Goal: Task Accomplishment & Management: Complete application form

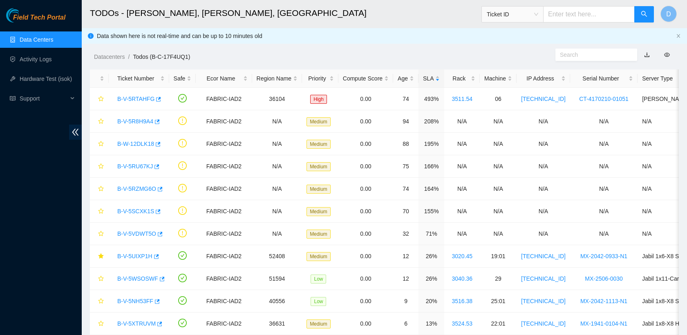
scroll to position [146, 0]
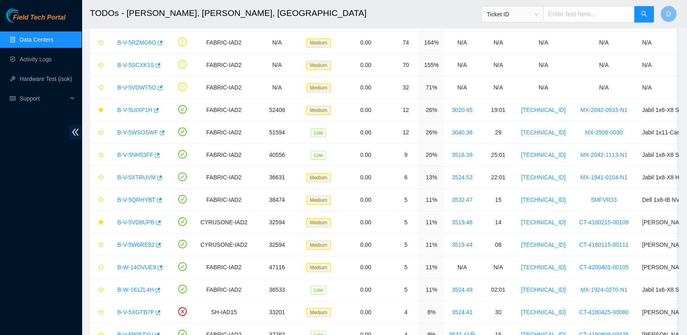
click at [40, 38] on link "Data Centers" at bounding box center [36, 39] width 33 height 7
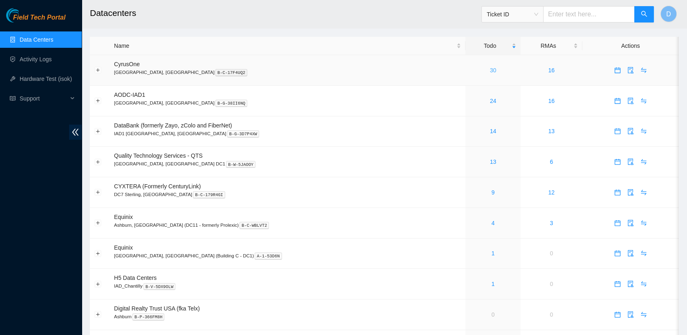
click at [490, 69] on link "30" at bounding box center [493, 70] width 7 height 7
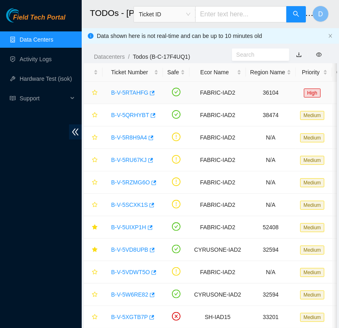
click at [132, 91] on link "B-V-5RTAHFG" at bounding box center [129, 92] width 37 height 7
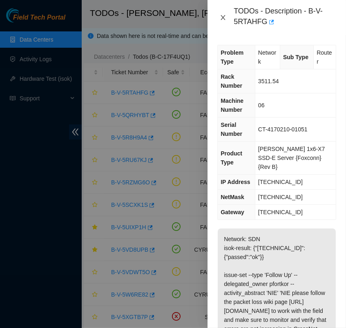
click at [225, 20] on icon "close" at bounding box center [223, 17] width 7 height 7
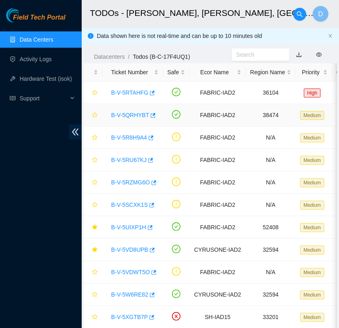
click at [125, 114] on link "B-V-5QRHYBT" at bounding box center [130, 115] width 38 height 7
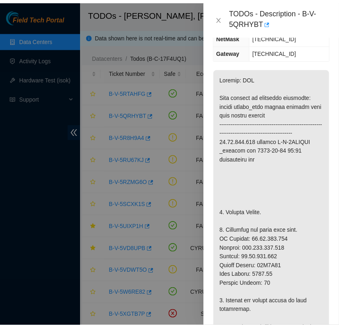
scroll to position [138, 0]
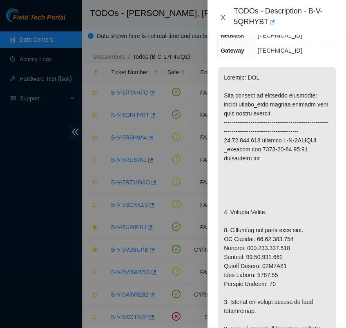
click at [222, 14] on button "Close" at bounding box center [222, 18] width 11 height 8
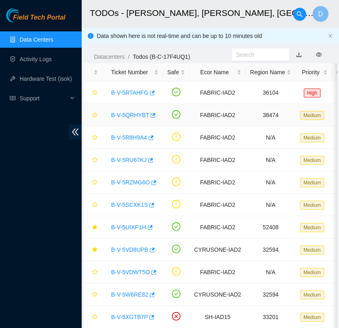
scroll to position [129, 0]
click at [96, 112] on icon "star" at bounding box center [95, 115] width 6 height 6
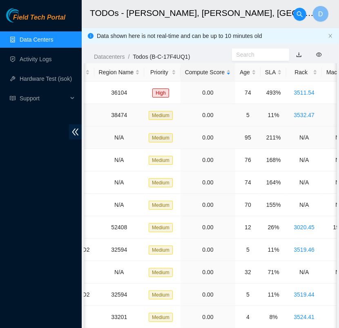
scroll to position [0, 152]
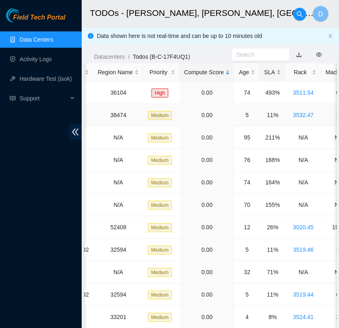
click at [265, 74] on div "SLA" at bounding box center [272, 72] width 17 height 9
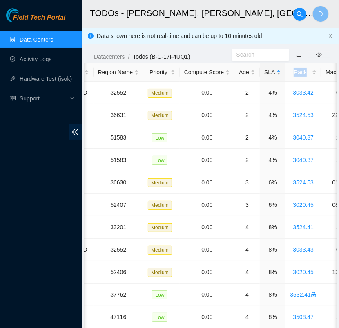
click at [265, 74] on div "SLA" at bounding box center [272, 72] width 17 height 9
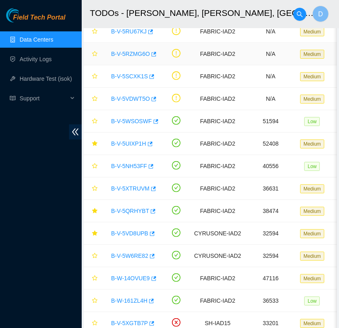
scroll to position [133, 0]
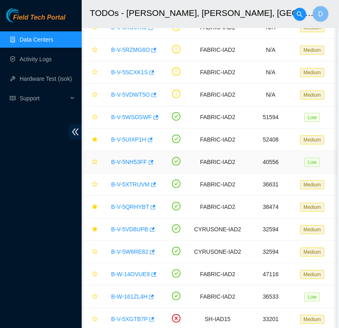
click at [129, 163] on link "B-V-5NH53FF" at bounding box center [129, 162] width 36 height 7
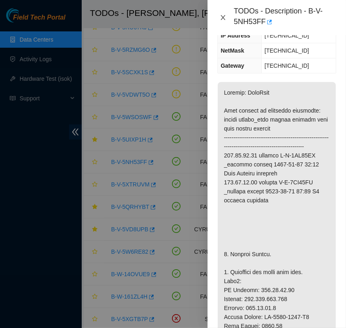
click at [224, 20] on icon "close" at bounding box center [223, 17] width 7 height 7
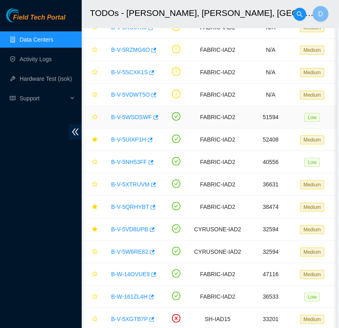
scroll to position [129, 0]
click at [96, 160] on icon "star" at bounding box center [94, 161] width 5 height 5
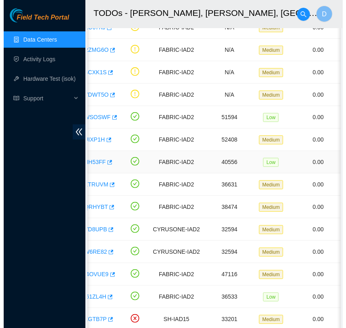
scroll to position [0, 0]
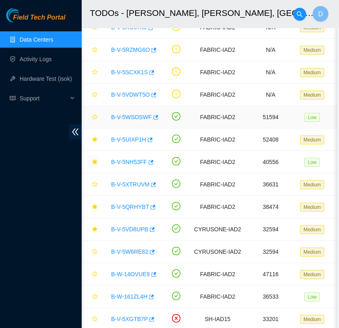
click at [132, 115] on link "B-V-5WSOSWF" at bounding box center [131, 117] width 41 height 7
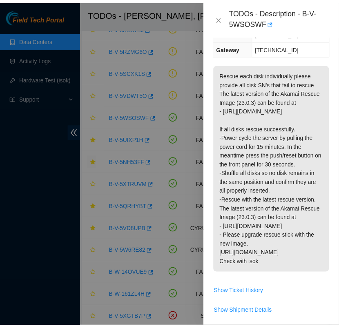
scroll to position [157, 0]
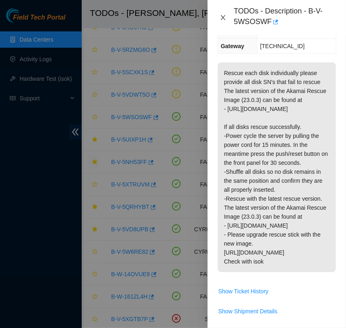
click at [223, 21] on button "Close" at bounding box center [222, 18] width 11 height 8
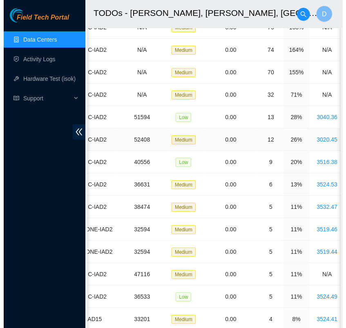
scroll to position [0, 0]
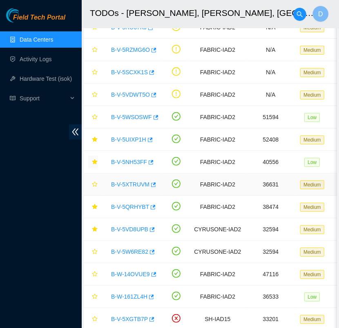
click at [129, 183] on link "B-V-5XTRUVM" at bounding box center [130, 184] width 38 height 7
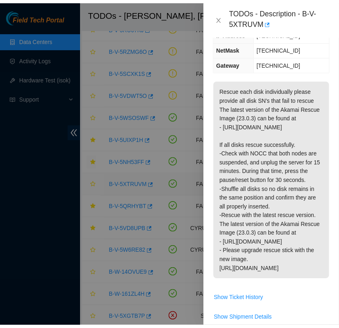
scroll to position [167, 0]
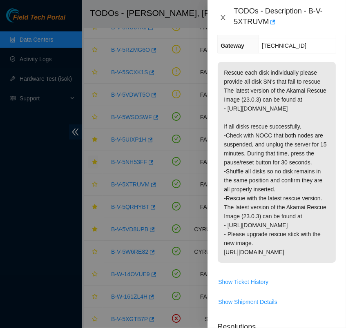
click at [226, 17] on button "Close" at bounding box center [222, 18] width 11 height 8
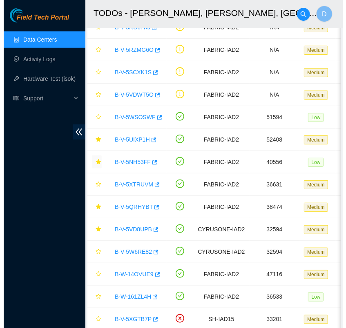
scroll to position [149, 0]
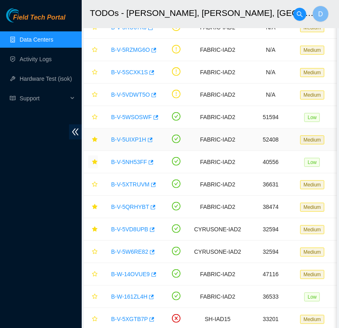
click at [131, 136] on link "B-V-5UIXP1H" at bounding box center [128, 139] width 35 height 7
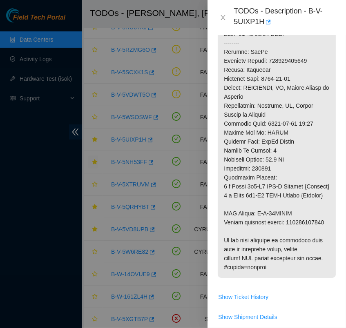
scroll to position [617, 0]
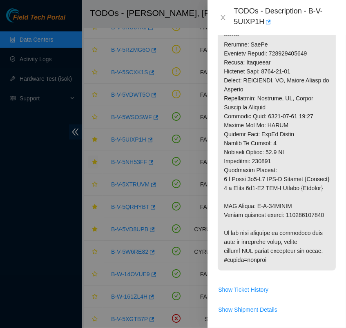
copy p "417328428869"
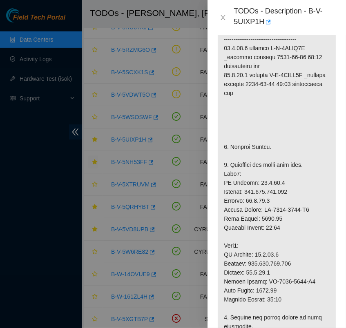
scroll to position [236, 0]
drag, startPoint x: 263, startPoint y: 218, endPoint x: 300, endPoint y: 220, distance: 37.6
click at [300, 220] on p at bounding box center [277, 312] width 118 height 677
copy p "MX-1931-0654"
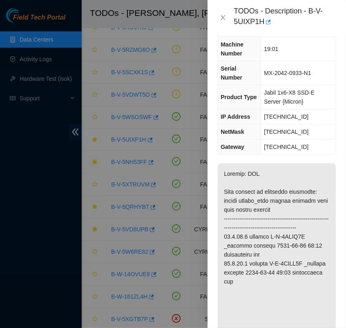
scroll to position [44, 0]
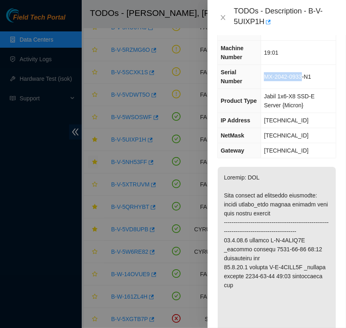
drag, startPoint x: 264, startPoint y: 75, endPoint x: 301, endPoint y: 79, distance: 36.6
click at [301, 79] on span "MX-2042-0933-N1" at bounding box center [287, 77] width 47 height 7
copy span "MX-2042-0933"
drag, startPoint x: 309, startPoint y: 10, endPoint x: 262, endPoint y: 21, distance: 48.6
click at [262, 21] on div "TODOs - Description - B-V-5UIXP1H" at bounding box center [285, 18] width 103 height 22
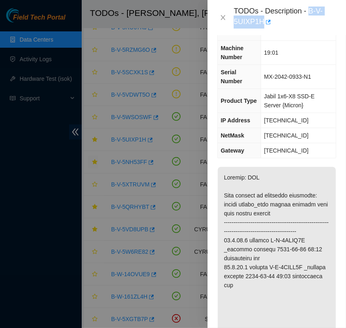
copy div "B-V-5UIXP1H"
click at [220, 15] on icon "close" at bounding box center [223, 17] width 7 height 7
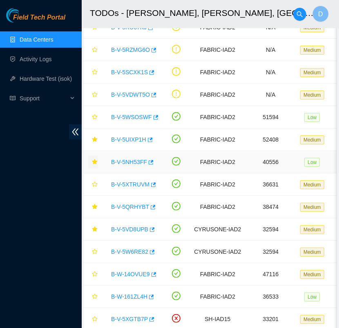
click at [131, 163] on link "B-V-5NH53FF" at bounding box center [129, 162] width 36 height 7
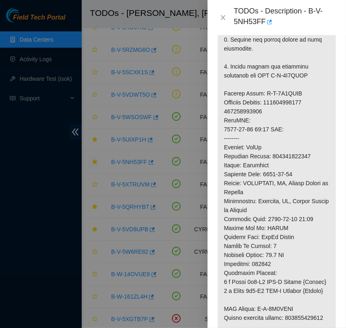
click at [260, 207] on p at bounding box center [277, 35] width 118 height 677
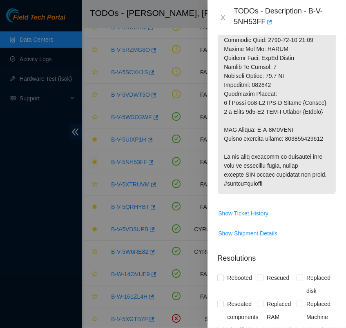
scroll to position [714, 0]
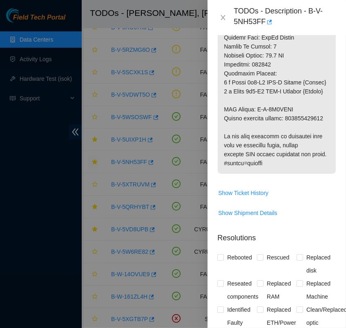
copy p "417328429854"
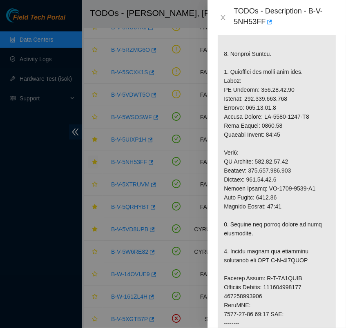
scroll to position [327, 0]
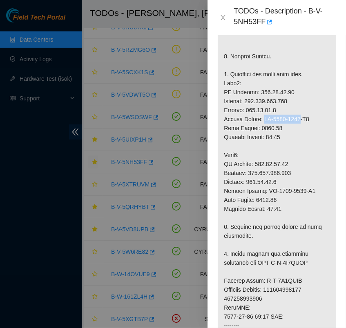
drag, startPoint x: 262, startPoint y: 127, endPoint x: 299, endPoint y: 131, distance: 37.4
click at [299, 131] on p at bounding box center [277, 222] width 118 height 677
copy p "MX-2027-0580"
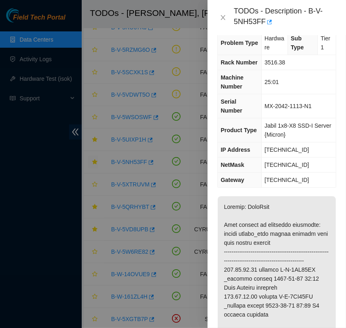
scroll to position [0, 0]
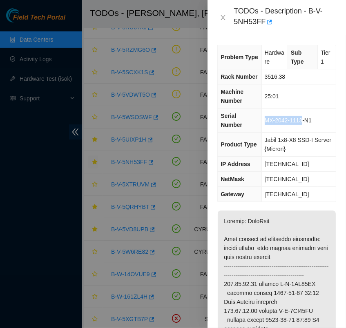
drag, startPoint x: 265, startPoint y: 119, endPoint x: 300, endPoint y: 125, distance: 35.9
click at [300, 125] on td "MX-2042-1113-N1" at bounding box center [298, 121] width 74 height 24
copy span "MX-2042-1113"
drag, startPoint x: 309, startPoint y: 11, endPoint x: 263, endPoint y: 26, distance: 47.9
click at [263, 26] on div "TODOs - Description - B-V-5NH53FF" at bounding box center [285, 18] width 103 height 22
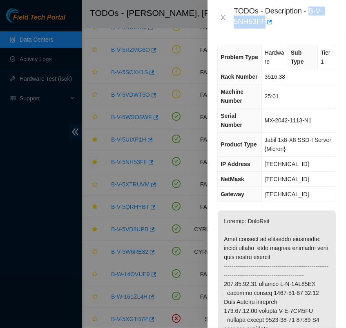
copy div "B-V-5NH53FF"
click at [223, 17] on icon "close" at bounding box center [223, 17] width 4 height 5
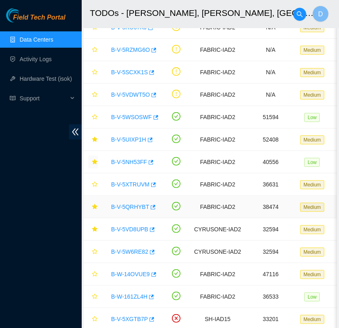
click at [136, 205] on link "B-V-5QRHYBT" at bounding box center [130, 207] width 38 height 7
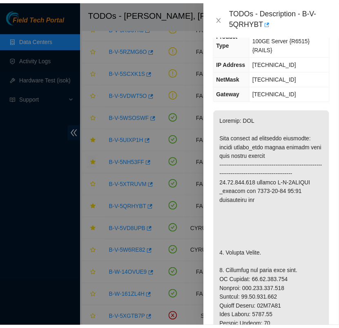
scroll to position [98, 0]
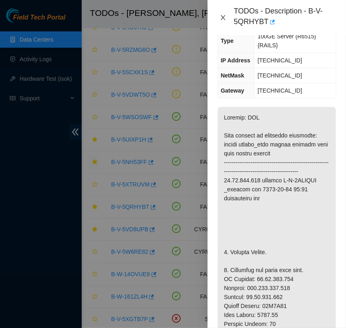
click at [223, 17] on icon "close" at bounding box center [223, 17] width 4 height 5
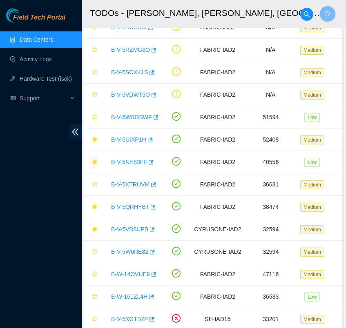
scroll to position [93, 0]
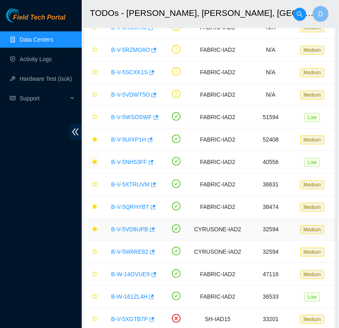
click at [128, 231] on link "B-V-5VD8UPB" at bounding box center [129, 229] width 37 height 7
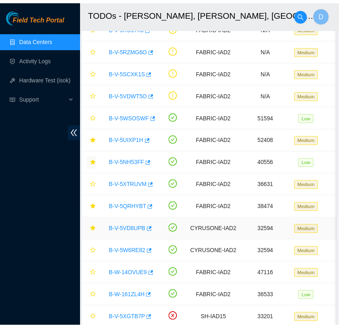
scroll to position [84, 0]
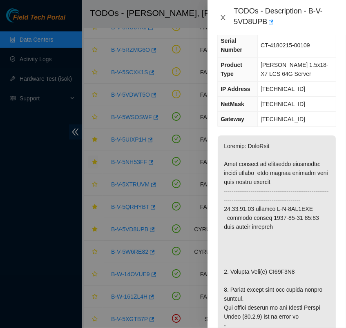
click at [223, 19] on icon "close" at bounding box center [223, 17] width 7 height 7
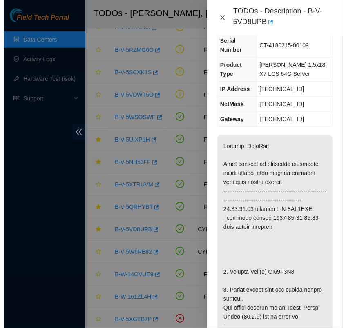
scroll to position [93, 0]
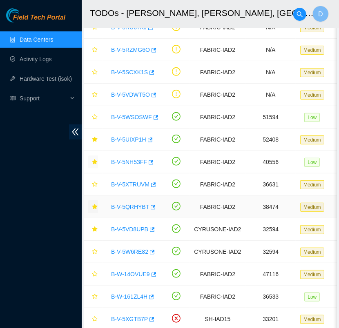
click at [94, 205] on icon "star" at bounding box center [94, 206] width 5 height 5
click at [92, 205] on icon "star" at bounding box center [94, 206] width 5 height 5
click at [140, 227] on link "B-V-5VD8UPB" at bounding box center [129, 229] width 37 height 7
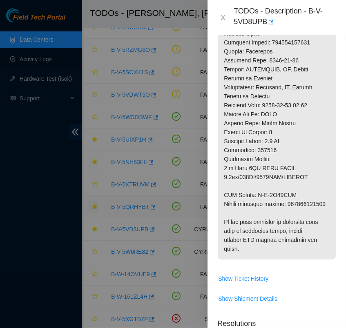
scroll to position [529, 0]
copy p "463470062814"
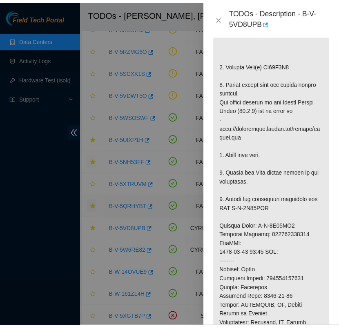
scroll to position [263, 0]
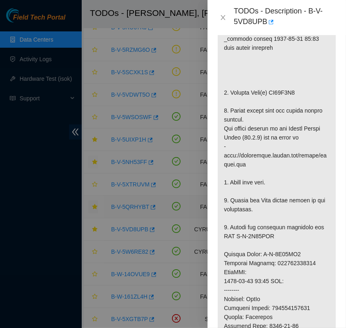
click at [282, 90] on p at bounding box center [277, 240] width 118 height 569
copy p "WS23K2T6"
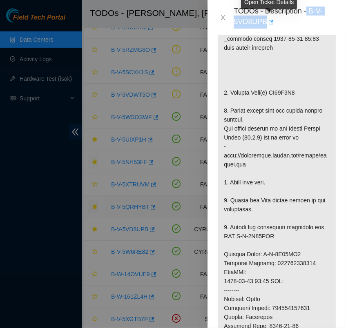
drag, startPoint x: 307, startPoint y: 11, endPoint x: 268, endPoint y: 24, distance: 41.5
click at [268, 24] on div "TODOs - Description - B-V-5VD8UPB" at bounding box center [285, 18] width 103 height 22
click at [223, 19] on icon "close" at bounding box center [223, 17] width 7 height 7
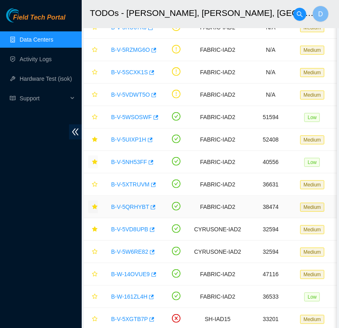
click at [132, 205] on link "B-V-5QRHYBT" at bounding box center [130, 207] width 38 height 7
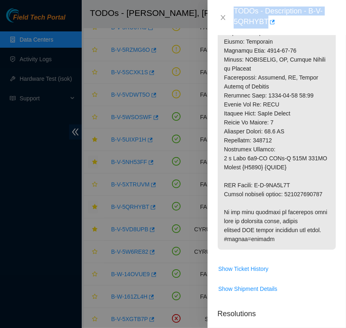
scroll to position [517, 0]
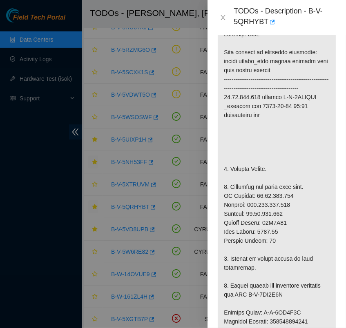
scroll to position [180, 0]
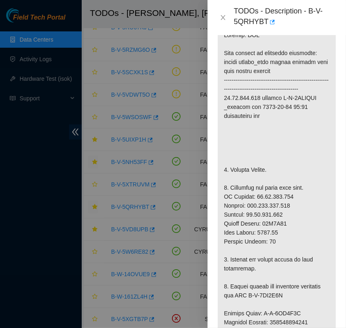
click at [273, 232] on p at bounding box center [277, 305] width 118 height 560
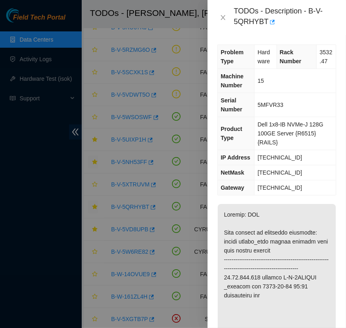
scroll to position [0, 0]
click at [274, 105] on span "5MFVR33" at bounding box center [270, 105] width 26 height 7
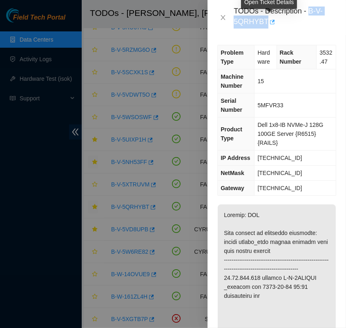
drag, startPoint x: 309, startPoint y: 10, endPoint x: 267, endPoint y: 24, distance: 44.3
click at [267, 24] on div "TODOs - Description - B-V-5QRHYBT" at bounding box center [285, 18] width 103 height 22
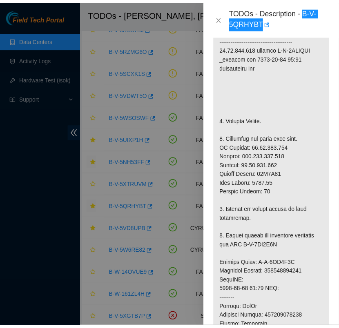
scroll to position [234, 0]
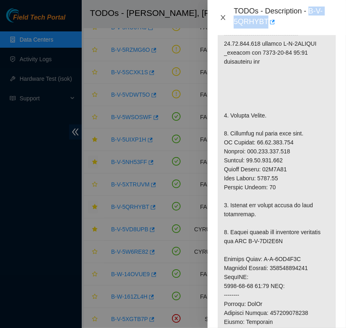
click at [224, 17] on icon "close" at bounding box center [223, 17] width 7 height 7
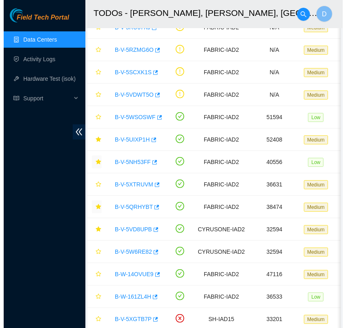
scroll to position [221, 0]
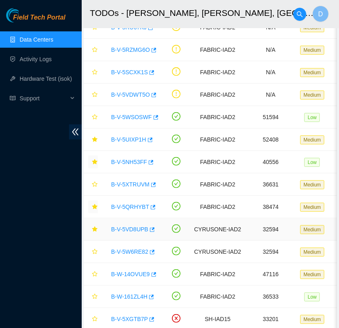
click at [131, 233] on div "B-V-5VD8UPB" at bounding box center [132, 229] width 51 height 13
click at [134, 229] on link "B-V-5VD8UPB" at bounding box center [129, 229] width 37 height 7
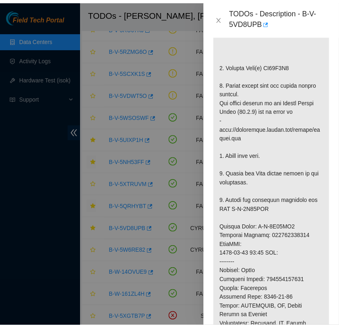
scroll to position [290, 0]
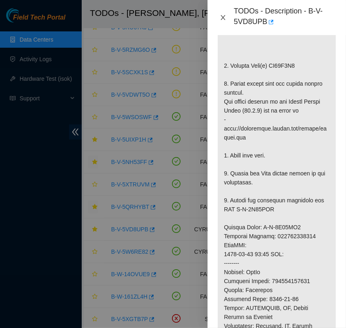
click at [223, 17] on icon "close" at bounding box center [223, 17] width 4 height 5
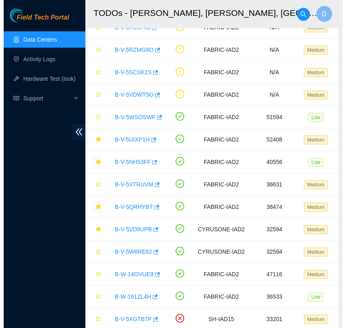
scroll to position [221, 0]
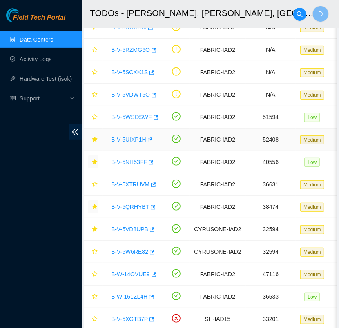
click at [132, 141] on link "B-V-5UIXP1H" at bounding box center [128, 139] width 35 height 7
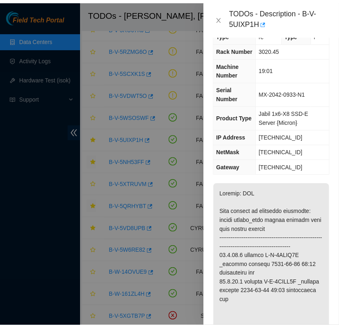
scroll to position [0, 0]
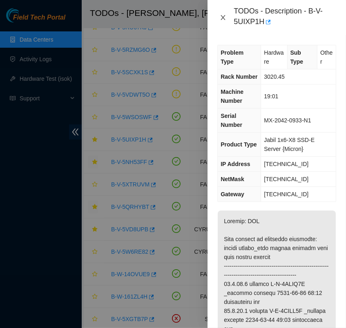
click at [223, 18] on icon "close" at bounding box center [223, 17] width 4 height 5
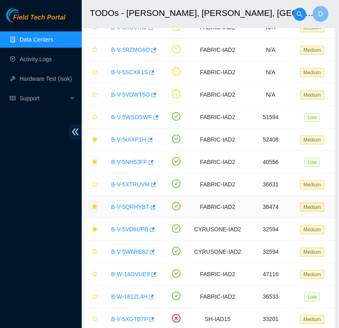
click at [136, 208] on link "B-V-5QRHYBT" at bounding box center [130, 207] width 38 height 7
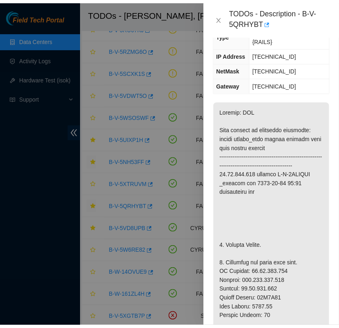
scroll to position [103, 0]
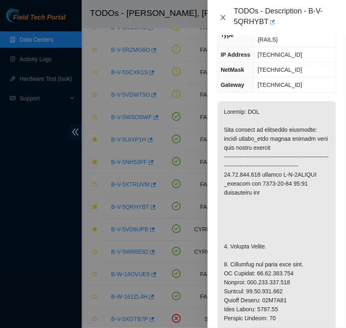
click at [224, 14] on button "Close" at bounding box center [222, 18] width 11 height 8
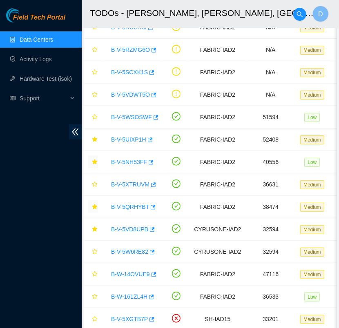
scroll to position [99, 0]
click at [96, 228] on icon "star" at bounding box center [94, 229] width 5 height 5
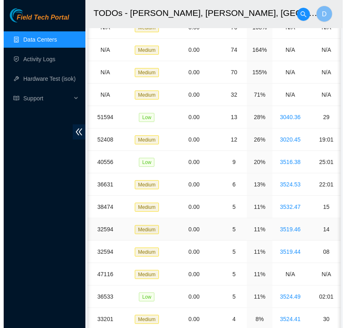
scroll to position [0, 0]
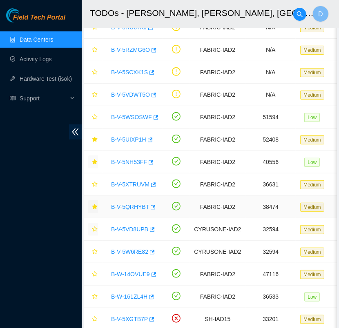
click at [131, 205] on link "B-V-5QRHYBT" at bounding box center [130, 207] width 38 height 7
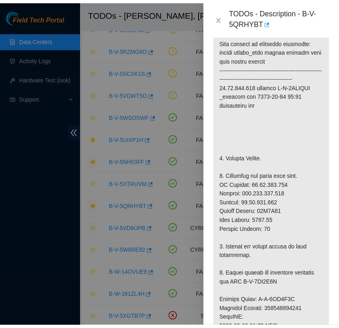
scroll to position [201, 0]
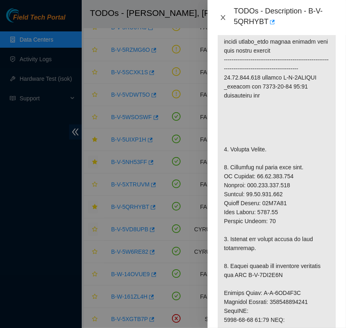
click at [225, 19] on icon "close" at bounding box center [223, 17] width 7 height 7
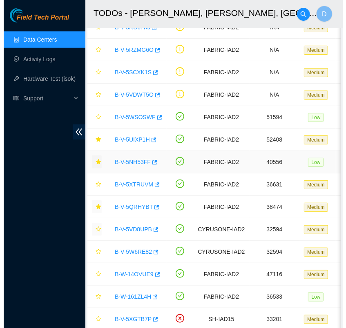
scroll to position [192, 0]
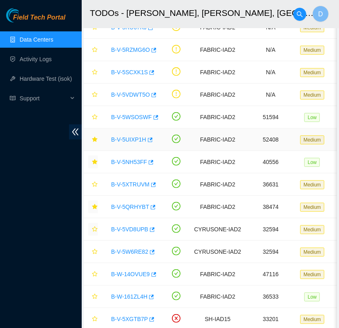
click at [130, 140] on link "B-V-5UIXP1H" at bounding box center [128, 139] width 35 height 7
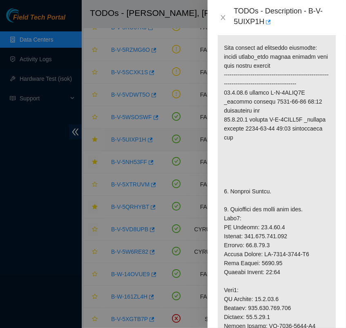
scroll to position [207, 0]
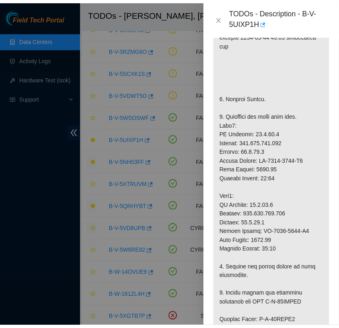
scroll to position [285, 0]
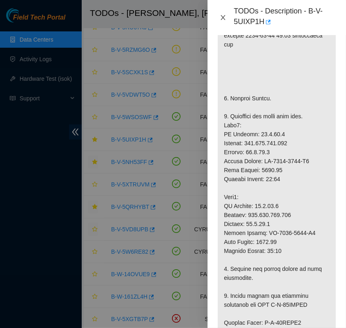
click at [223, 20] on icon "close" at bounding box center [223, 17] width 7 height 7
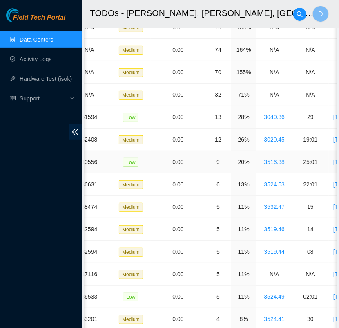
scroll to position [0, 183]
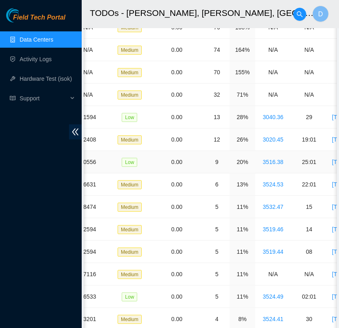
click at [185, 153] on td "0.00" at bounding box center [176, 162] width 55 height 22
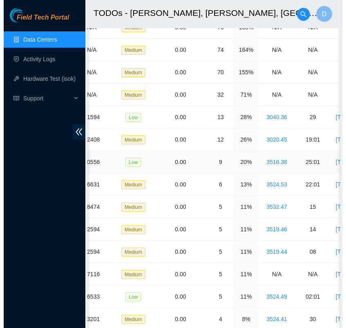
scroll to position [0, 0]
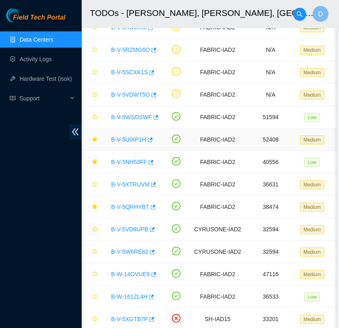
click at [129, 136] on link "B-V-5UIXP1H" at bounding box center [128, 139] width 35 height 7
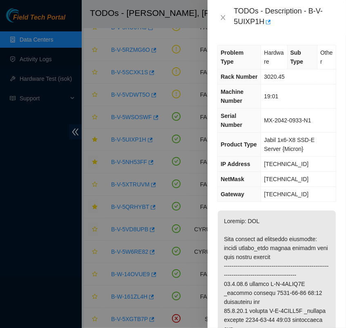
click at [271, 185] on td "[TECHNICAL_ID]" at bounding box center [298, 179] width 75 height 15
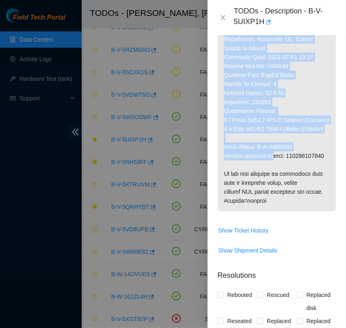
scroll to position [676, 5]
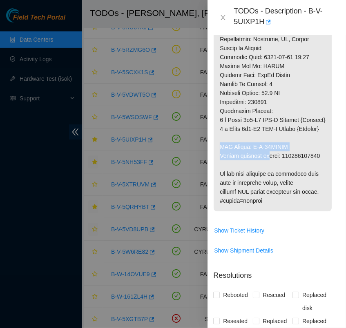
drag, startPoint x: 272, startPoint y: 183, endPoint x: 291, endPoint y: 162, distance: 28.6
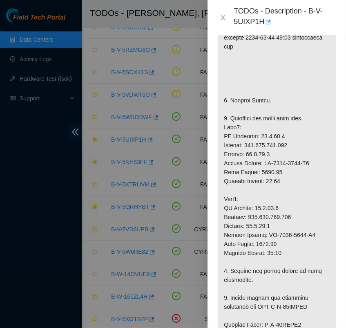
scroll to position [284, 0]
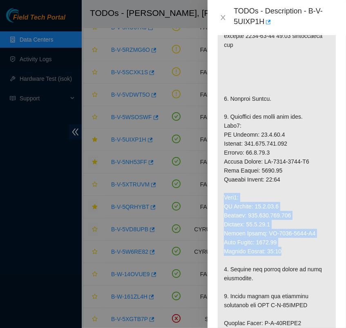
drag, startPoint x: 285, startPoint y: 258, endPoint x: 223, endPoint y: 209, distance: 79.7
click at [223, 209] on p at bounding box center [277, 264] width 118 height 677
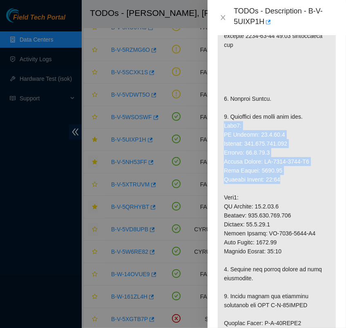
drag, startPoint x: 287, startPoint y: 187, endPoint x: 222, endPoint y: 136, distance: 82.5
click at [222, 136] on p at bounding box center [277, 264] width 118 height 677
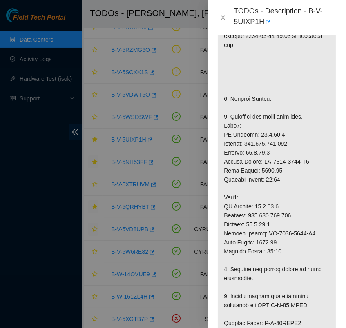
click at [301, 202] on p at bounding box center [277, 264] width 118 height 677
click at [265, 142] on p at bounding box center [277, 264] width 118 height 677
click at [266, 215] on p at bounding box center [277, 264] width 118 height 677
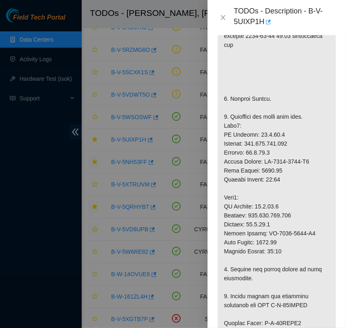
click at [302, 199] on p at bounding box center [277, 264] width 118 height 677
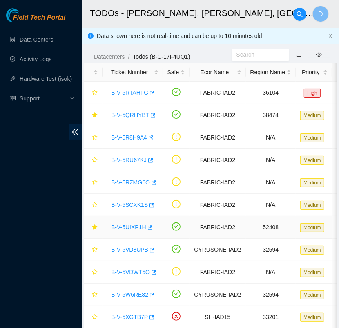
click at [140, 229] on link "B-V-5UIXP1H" at bounding box center [128, 227] width 35 height 7
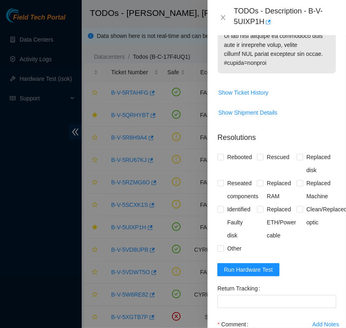
scroll to position [914, 0]
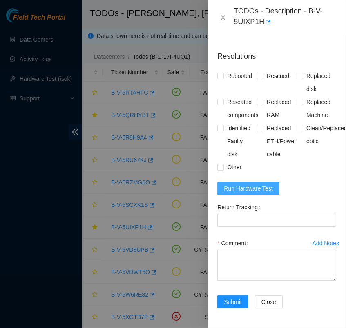
click at [261, 193] on span "Run Hardware Test" at bounding box center [248, 188] width 49 height 9
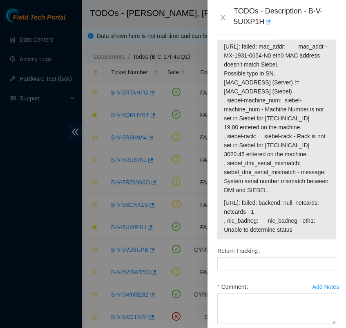
scroll to position [1068, 0]
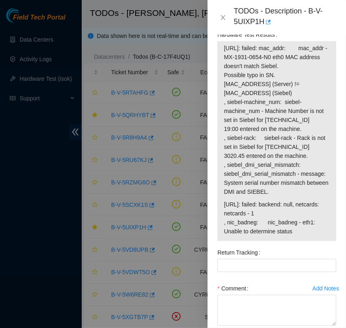
click at [265, 20] on span "Run Hardware Test" at bounding box center [248, 15] width 49 height 9
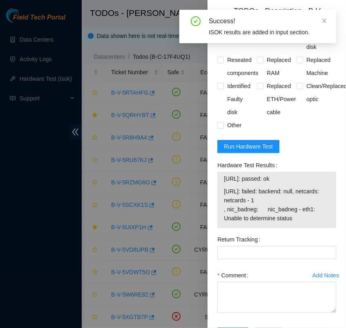
scroll to position [1012, 0]
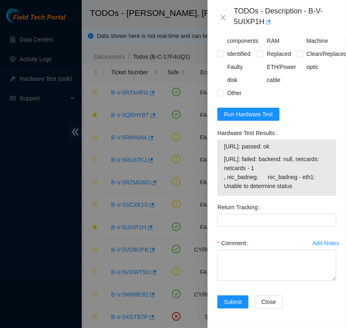
drag, startPoint x: 296, startPoint y: 179, endPoint x: 223, endPoint y: 140, distance: 82.8
click at [223, 142] on tbody "23.3.98.8: passed: ok 23.3.98.9: failed: backend: null, netcards: netcards - 1 …" at bounding box center [276, 168] width 107 height 52
copy tbody "23.3.98.8: passed: ok 23.3.98.9: failed: backend: null, netcards: netcards - 1 …"
click at [256, 110] on span "Run Hardware Test" at bounding box center [248, 114] width 49 height 9
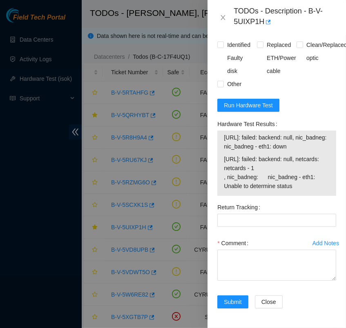
scroll to position [1030, 0]
click at [249, 101] on span "Run Hardware Test" at bounding box center [248, 105] width 49 height 9
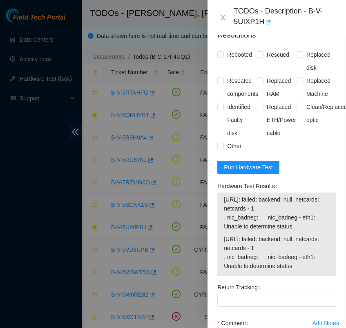
scroll to position [916, 0]
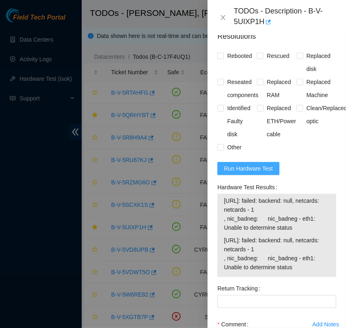
click at [264, 173] on span "Run Hardware Test" at bounding box center [248, 168] width 49 height 9
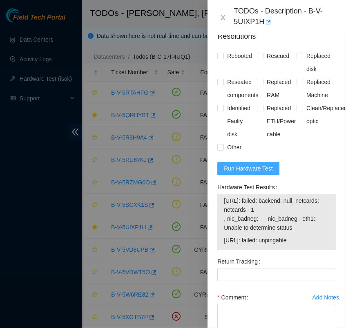
click at [264, 173] on span "Run Hardware Test" at bounding box center [248, 168] width 49 height 9
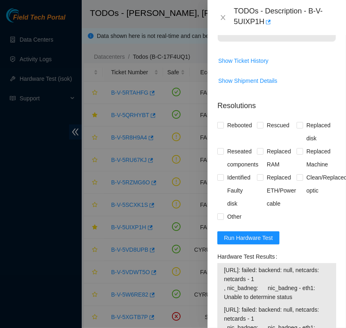
scroll to position [846, 0]
click at [263, 243] on span "Run Hardware Test" at bounding box center [248, 238] width 49 height 9
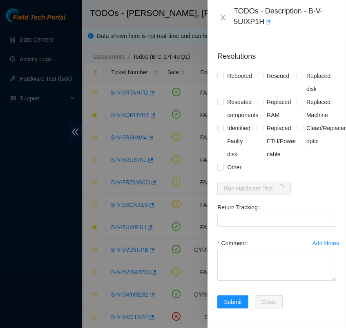
scroll to position [932, 0]
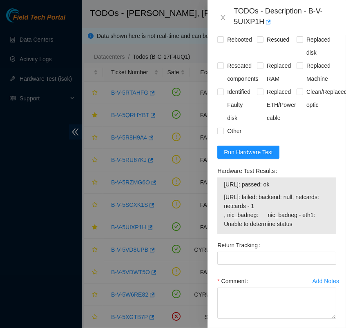
drag, startPoint x: 294, startPoint y: 259, endPoint x: 225, endPoint y: 221, distance: 79.5
click at [225, 221] on tbody "23.3.98.8: passed: ok 23.3.98.9: failed: backend: null, netcards: netcards - 1 …" at bounding box center [276, 206] width 107 height 52
copy tbody "23.3.98.8: passed: ok 23.3.98.9: failed: backend: null, netcards: netcards - 1 …"
click at [243, 157] on span "Run Hardware Test" at bounding box center [248, 152] width 49 height 9
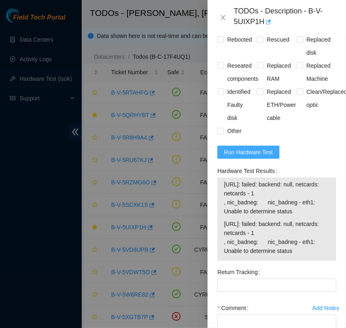
click at [251, 157] on span "Run Hardware Test" at bounding box center [248, 152] width 49 height 9
drag, startPoint x: 294, startPoint y: 288, endPoint x: 224, endPoint y: 221, distance: 97.4
click at [224, 221] on tbody "23.3.98.8: failed: backend: null, netcards: netcards - 1 , nic_badneg: nic_badn…" at bounding box center [276, 219] width 107 height 79
copy tbody "23.3.98.8: failed: backend: null, netcards: netcards - 1 , nic_badneg: nic_badn…"
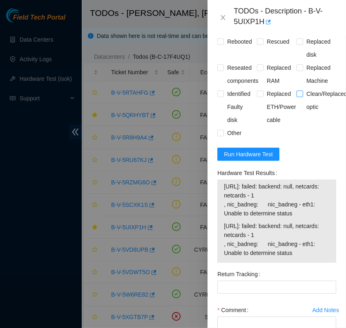
scroll to position [954, 0]
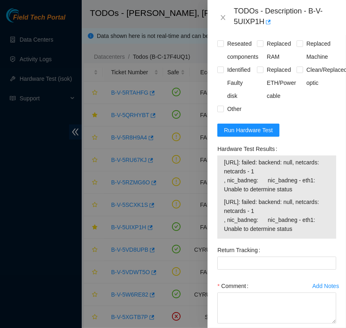
click at [307, 156] on form "Resolutions Rebooted Rescued Replaced disk Reseated components Replaced RAM Rep…" at bounding box center [276, 173] width 119 height 375
drag, startPoint x: 205, startPoint y: 146, endPoint x: 150, endPoint y: 198, distance: 74.8
click at [150, 198] on div at bounding box center [173, 164] width 346 height 328
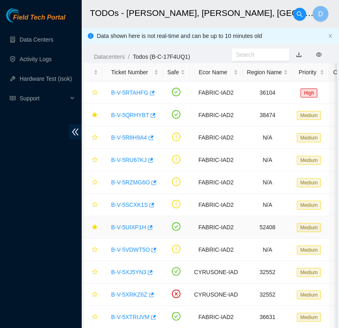
click at [127, 228] on link "B-V-5UIXP1H" at bounding box center [128, 227] width 35 height 7
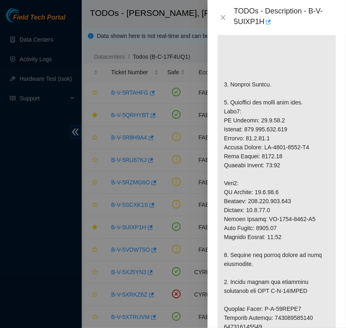
scroll to position [299, 0]
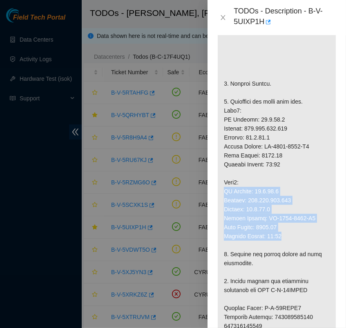
drag, startPoint x: 287, startPoint y: 246, endPoint x: 223, endPoint y: 203, distance: 77.0
click at [223, 203] on p at bounding box center [277, 249] width 118 height 677
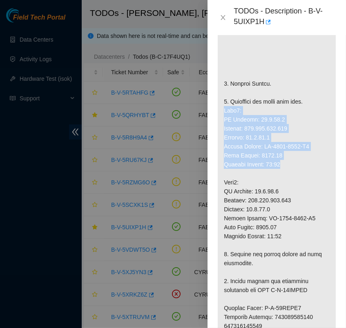
drag, startPoint x: 286, startPoint y: 172, endPoint x: 222, endPoint y: 122, distance: 81.4
click at [222, 122] on p at bounding box center [277, 249] width 118 height 677
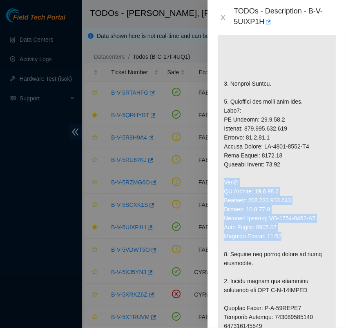
drag, startPoint x: 289, startPoint y: 243, endPoint x: 224, endPoint y: 189, distance: 84.7
click at [224, 189] on p at bounding box center [277, 249] width 118 height 677
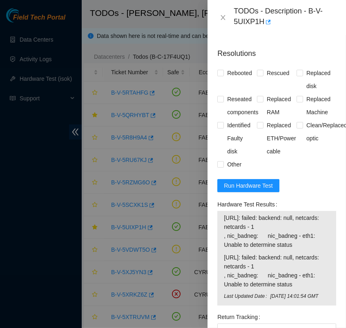
scroll to position [907, 0]
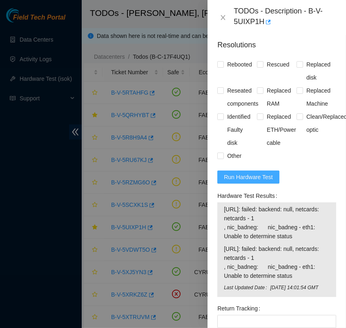
click at [261, 182] on span "Run Hardware Test" at bounding box center [248, 177] width 49 height 9
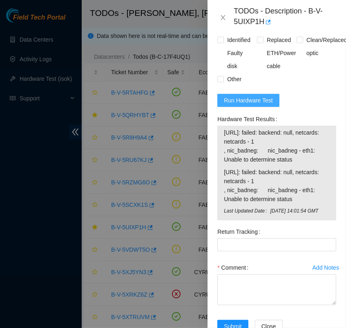
scroll to position [989, 0]
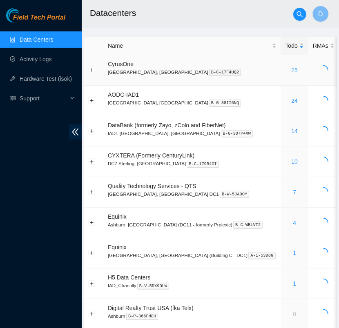
click at [291, 68] on link "25" at bounding box center [294, 70] width 7 height 7
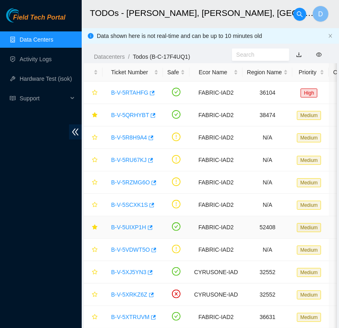
click at [131, 228] on link "B-V-5UIXP1H" at bounding box center [128, 227] width 35 height 7
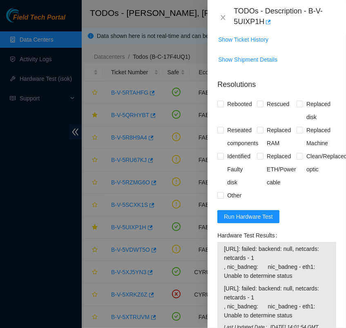
scroll to position [951, 0]
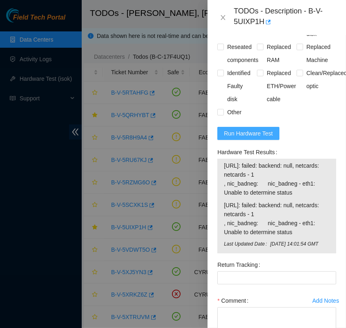
click at [253, 138] on span "Run Hardware Test" at bounding box center [248, 133] width 49 height 9
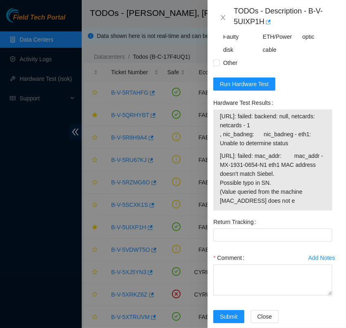
scroll to position [1001, 5]
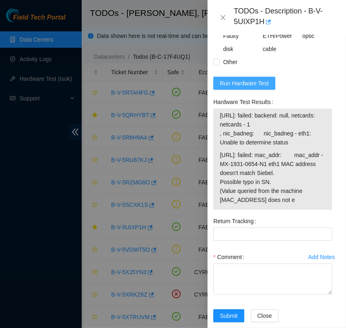
click at [264, 88] on span "Run Hardware Test" at bounding box center [244, 83] width 49 height 9
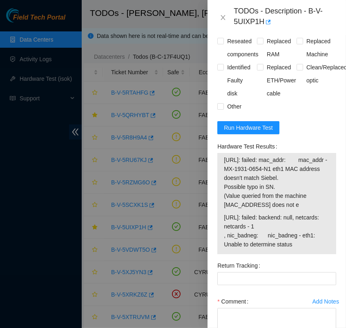
scroll to position [961, 0]
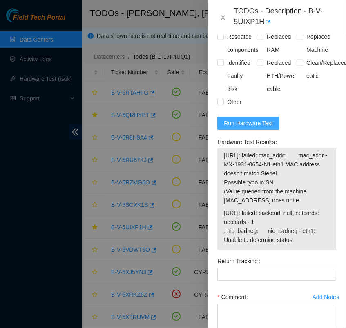
click at [261, 128] on span "Run Hardware Test" at bounding box center [248, 123] width 49 height 9
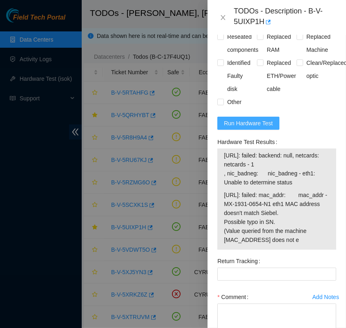
click at [252, 128] on span "Run Hardware Test" at bounding box center [248, 123] width 49 height 9
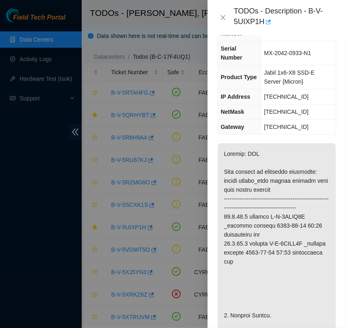
scroll to position [0, 0]
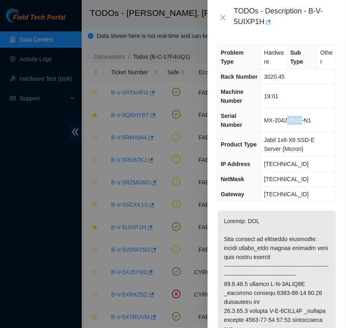
drag, startPoint x: 300, startPoint y: 118, endPoint x: 290, endPoint y: 121, distance: 10.5
click at [290, 121] on span "MX-2042-0933-N1" at bounding box center [287, 120] width 47 height 7
drag, startPoint x: 290, startPoint y: 121, endPoint x: 265, endPoint y: 124, distance: 24.7
click at [265, 124] on td "MX-2042-0933-N1" at bounding box center [298, 121] width 75 height 24
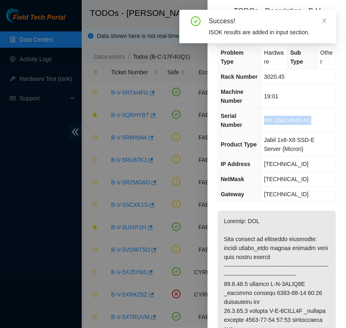
copy span "MX-2042-0933-N1"
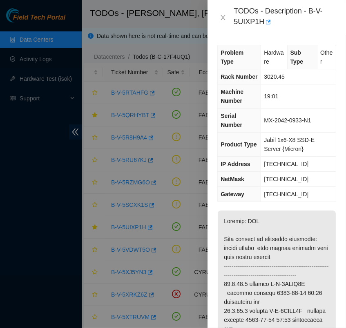
click at [288, 206] on div "Problem Type Hardware Sub Type Other Rack Number 3020.45 Machine Number 19:01 S…" at bounding box center [276, 181] width 138 height 293
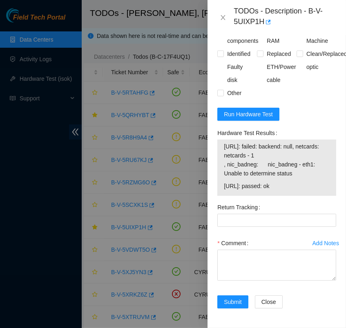
scroll to position [1012, 0]
click at [267, 110] on span "Run Hardware Test" at bounding box center [248, 114] width 49 height 9
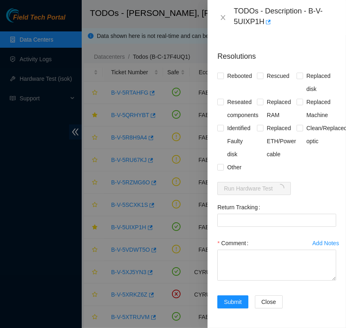
click at [317, 173] on form "Resolutions Rebooted Rescued Replaced disk Reseated components Replaced RAM Rep…" at bounding box center [276, 182] width 119 height 274
click at [305, 164] on div "Rebooted Rescued Replaced disk Reseated components Replaced RAM Replaced Machin…" at bounding box center [276, 121] width 119 height 105
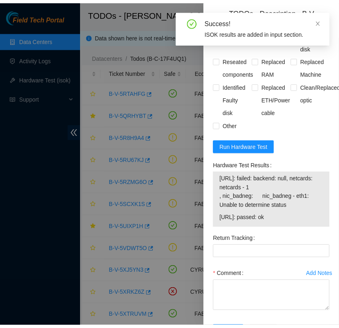
scroll to position [1012, 0]
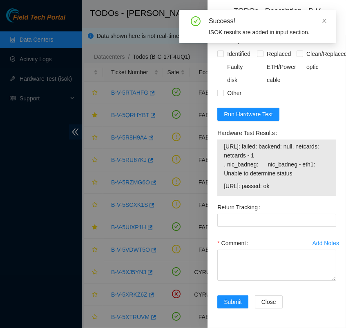
drag, startPoint x: 282, startPoint y: 179, endPoint x: 221, endPoint y: 143, distance: 70.7
click at [221, 143] on div "[URL]: failed: backend: null, netcards: netcards - 1 , nic_badneg: nic_badneg -…" at bounding box center [276, 168] width 119 height 56
copy tbody "[URL]: failed: backend: null, netcards: netcards - 1 , nic_badneg: nic_badneg -…"
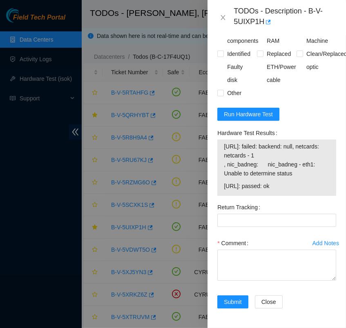
click at [338, 109] on div "Problem Type Hardware Sub Type Other Rack Number 3020.45 Machine Number 19:01 S…" at bounding box center [276, 181] width 138 height 293
click at [225, 16] on icon "close" at bounding box center [223, 17] width 7 height 7
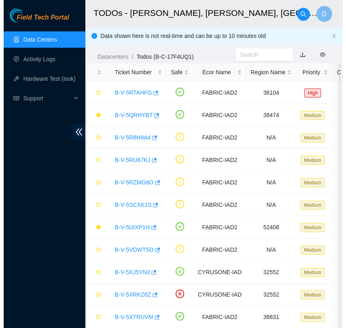
scroll to position [205, 0]
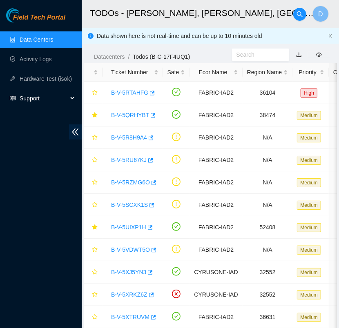
click at [53, 98] on span "Support" at bounding box center [44, 98] width 48 height 16
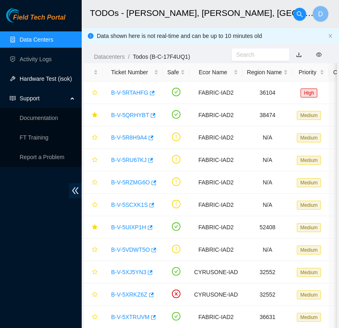
click at [49, 80] on link "Hardware Test (isok)" at bounding box center [46, 79] width 52 height 7
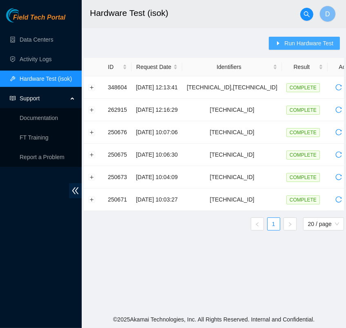
click at [294, 41] on span "Run Hardware Test" at bounding box center [308, 43] width 49 height 9
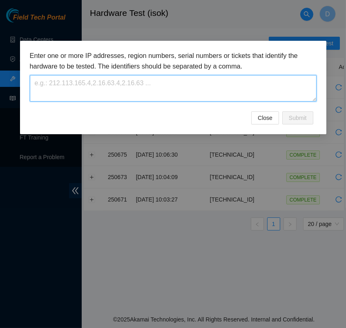
click at [153, 91] on textarea at bounding box center [173, 88] width 287 height 27
paste textarea "merh has completed your request (B-V-5UIXP1H) Message from merh: B-V-5UIXP1H: S…"
type textarea "merh has completed your request (B-V-5UIXP1H) Message from merh: B-V-5UIXP1H: S…"
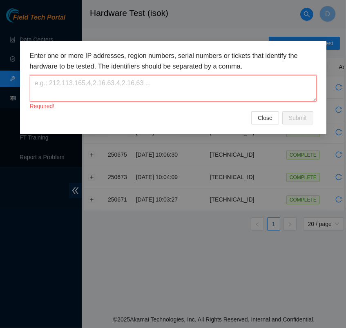
paste textarea "[TECHNICAL_ID]"
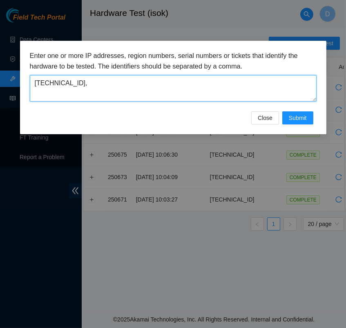
paste textarea "[TECHNICAL_ID]"
type textarea "[TECHNICAL_ID],[TECHNICAL_ID]"
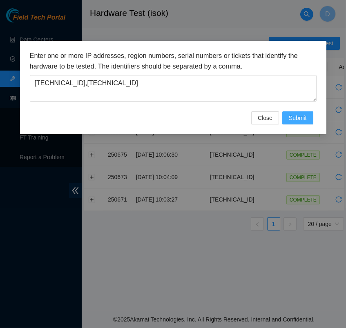
click at [295, 121] on span "Submit" at bounding box center [298, 118] width 18 height 9
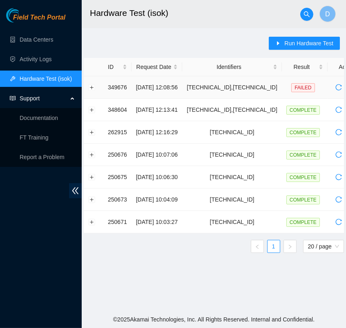
click at [291, 84] on span "FAILED" at bounding box center [302, 87] width 23 height 9
click at [238, 96] on td "[TECHNICAL_ID],[TECHNICAL_ID]" at bounding box center [232, 87] width 100 height 22
click at [282, 88] on td "FAILED" at bounding box center [305, 87] width 46 height 22
click at [291, 87] on span "FAILED" at bounding box center [302, 87] width 23 height 9
click at [291, 88] on span "FAILED" at bounding box center [302, 87] width 23 height 9
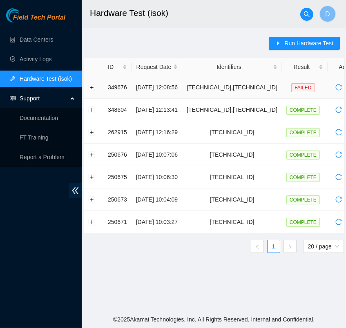
click at [118, 89] on td "349676" at bounding box center [117, 87] width 28 height 22
click at [92, 85] on button "Expand row" at bounding box center [92, 87] width 7 height 7
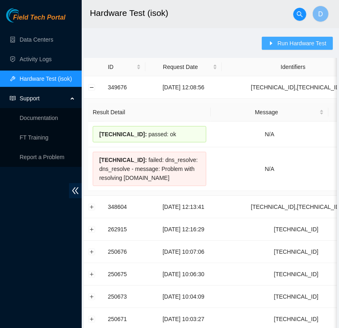
click at [294, 47] on span "Run Hardware Test" at bounding box center [301, 43] width 49 height 9
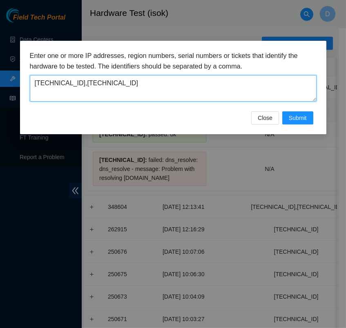
click at [140, 83] on textarea "[TECHNICAL_ID],[TECHNICAL_ID]" at bounding box center [173, 88] width 287 height 27
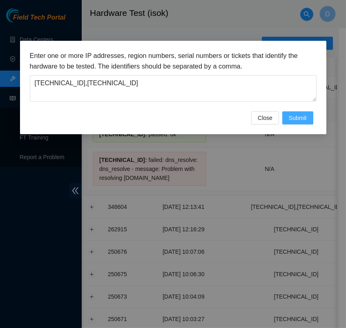
click at [302, 117] on span "Submit" at bounding box center [298, 118] width 18 height 9
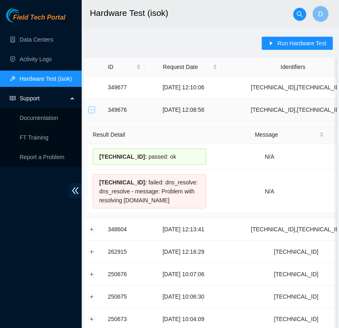
click at [89, 111] on button "Collapse row" at bounding box center [92, 110] width 7 height 7
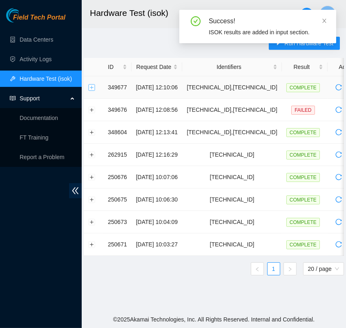
click at [92, 87] on button "Expand row" at bounding box center [92, 87] width 7 height 7
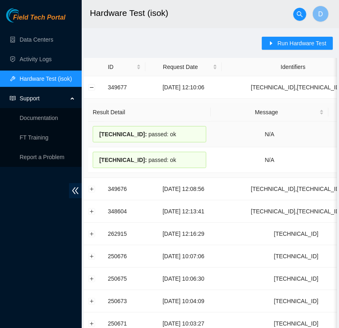
drag, startPoint x: 162, startPoint y: 160, endPoint x: 90, endPoint y: 139, distance: 75.1
click at [90, 139] on tbody "[TECHNICAL_ID] : passed: ok N/A Attach Ticket [TECHNICAL_ID] : passed: ok N/A A…" at bounding box center [292, 147] width 408 height 51
drag, startPoint x: 90, startPoint y: 139, endPoint x: 166, endPoint y: 160, distance: 78.4
click at [166, 160] on div "[TECHNICAL_ID] : passed: ok" at bounding box center [150, 160] width 114 height 16
click at [219, 168] on td "N/A" at bounding box center [270, 160] width 118 height 26
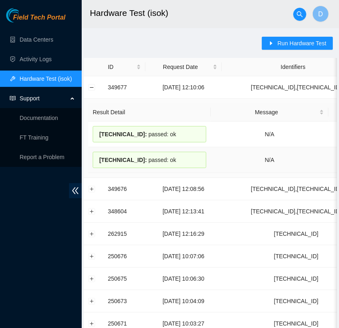
drag, startPoint x: 164, startPoint y: 158, endPoint x: 98, endPoint y: 163, distance: 65.9
click at [98, 163] on div "[TECHNICAL_ID] : passed: ok" at bounding box center [150, 160] width 114 height 16
copy div "[TECHNICAL_ID] : passed: ok"
drag, startPoint x: 167, startPoint y: 133, endPoint x: 97, endPoint y: 137, distance: 70.4
click at [97, 137] on div "[TECHNICAL_ID] : passed: ok" at bounding box center [150, 134] width 114 height 16
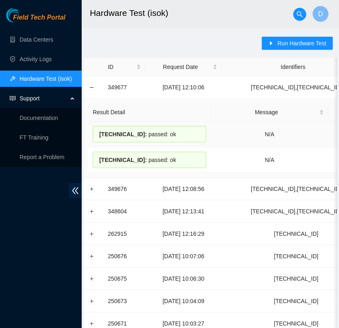
copy div "[TECHNICAL_ID] : passed: ok"
click at [40, 40] on link "Data Centers" at bounding box center [36, 39] width 33 height 7
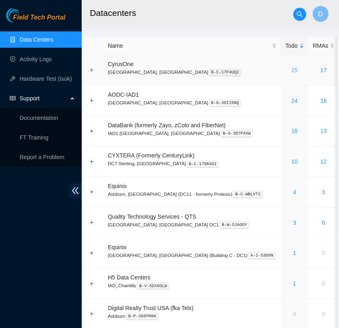
click at [291, 69] on link "25" at bounding box center [294, 70] width 7 height 7
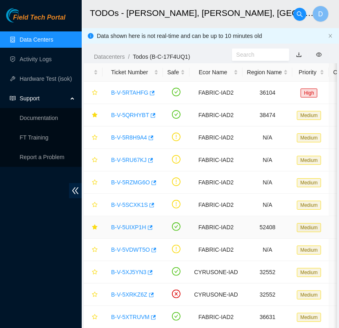
click at [128, 227] on link "B-V-5UIXP1H" at bounding box center [128, 227] width 35 height 7
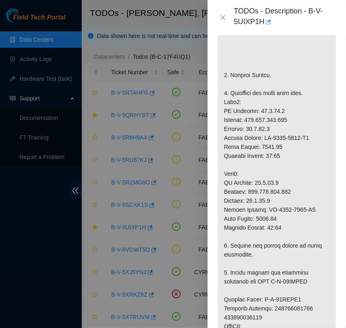
scroll to position [305, 0]
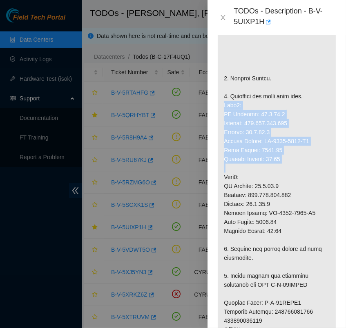
drag, startPoint x: 223, startPoint y: 114, endPoint x: 288, endPoint y: 178, distance: 91.3
click at [288, 178] on p at bounding box center [277, 244] width 118 height 677
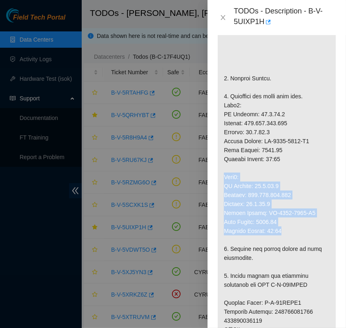
drag, startPoint x: 288, startPoint y: 178, endPoint x: 225, endPoint y: 185, distance: 63.0
click at [225, 185] on p at bounding box center [277, 244] width 118 height 677
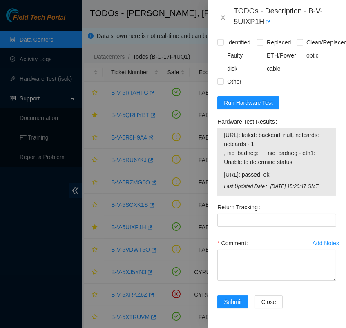
scroll to position [989, 0]
click at [261, 107] on span "Run Hardware Test" at bounding box center [248, 102] width 49 height 9
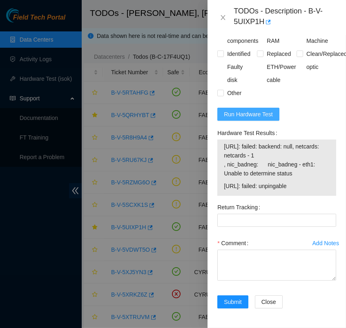
click at [252, 121] on button "Run Hardware Test" at bounding box center [248, 114] width 62 height 13
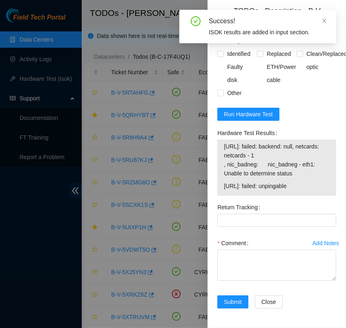
click at [307, 178] on span "[URL]: failed: backend: null, netcards: netcards - 1 , nic_badneg: nic_badneg -…" at bounding box center [277, 160] width 106 height 36
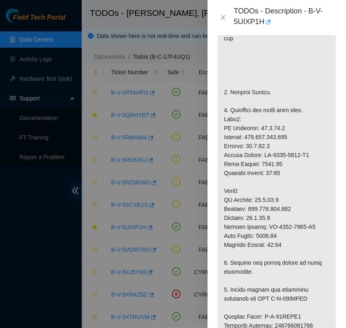
scroll to position [303, 0]
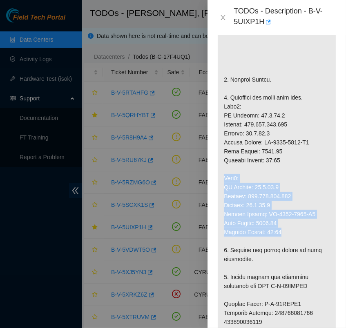
drag, startPoint x: 223, startPoint y: 185, endPoint x: 301, endPoint y: 241, distance: 96.5
click at [301, 241] on p at bounding box center [277, 245] width 118 height 677
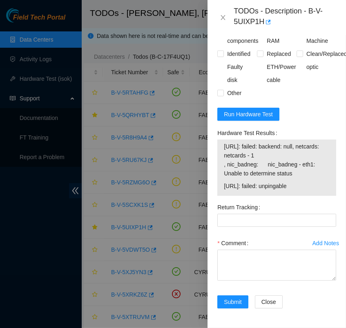
scroll to position [994, 0]
click at [263, 119] on span "Run Hardware Test" at bounding box center [248, 114] width 49 height 9
click at [236, 119] on span "Run Hardware Test" at bounding box center [248, 114] width 49 height 9
click at [268, 110] on span "Run Hardware Test" at bounding box center [248, 114] width 49 height 9
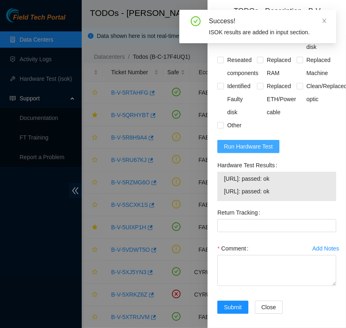
scroll to position [985, 0]
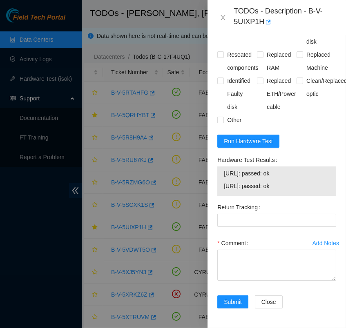
drag, startPoint x: 276, startPoint y: 182, endPoint x: 221, endPoint y: 169, distance: 56.5
click at [221, 169] on div "[URL]: passed: ok [URL]: passed: ok" at bounding box center [276, 181] width 119 height 29
copy tbody "[URL]: passed: ok [URL]: passed: ok"
click at [230, 214] on Tracking "Return Tracking" at bounding box center [276, 220] width 119 height 13
paste Tracking "417328428869"
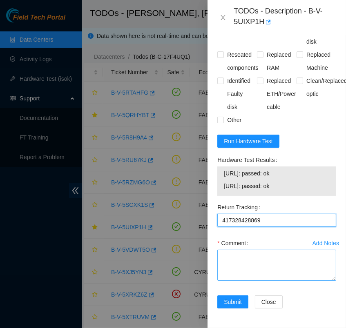
type Tracking "417328428869"
click at [235, 252] on textarea "Comment" at bounding box center [276, 265] width 119 height 31
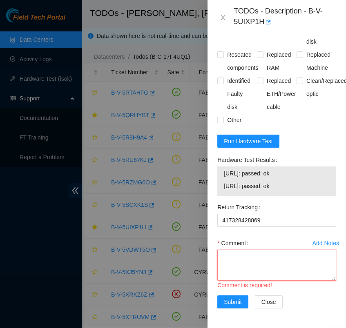
scroll to position [7, 0]
paste textarea "- verified rack and machine sn - powered down - unracked server - replaced old …"
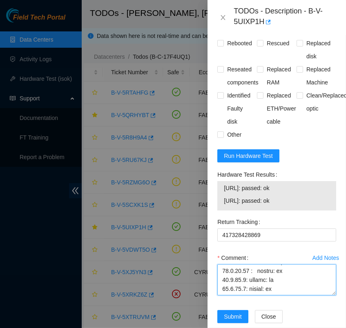
scroll to position [927, 0]
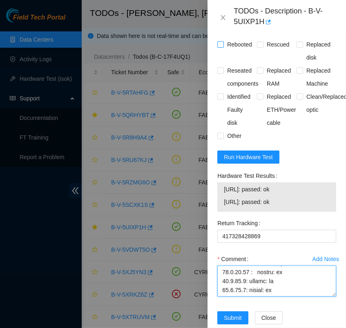
type textarea "- verified rack and machine sn - powered down - unracked server - replaced old …"
click at [223, 47] on input "Rebooted" at bounding box center [220, 44] width 6 height 6
checkbox input "true"
click at [258, 47] on input "Rescued" at bounding box center [260, 44] width 6 height 6
checkbox input "true"
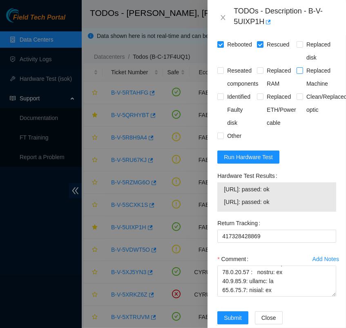
click at [297, 74] on span at bounding box center [299, 70] width 7 height 7
click at [297, 73] on input "Replaced Machine" at bounding box center [299, 70] width 6 height 6
checkbox input "true"
click at [260, 100] on span at bounding box center [260, 97] width 7 height 7
click at [260, 99] on input "Replaced ETH/Power cable" at bounding box center [260, 97] width 6 height 6
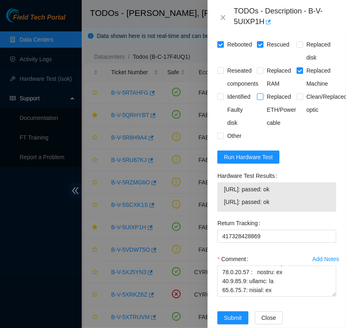
checkbox input "true"
click at [219, 73] on input "Reseated components" at bounding box center [220, 70] width 6 height 6
checkbox input "true"
click at [221, 138] on input "Other" at bounding box center [220, 136] width 6 height 6
checkbox input "true"
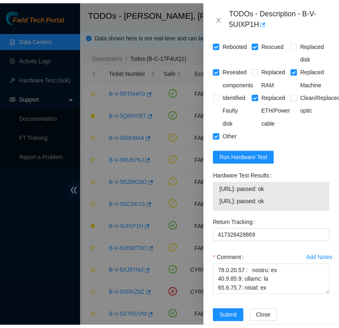
scroll to position [985, 0]
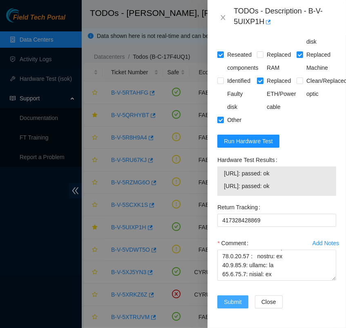
click at [232, 298] on span "Submit" at bounding box center [233, 302] width 18 height 9
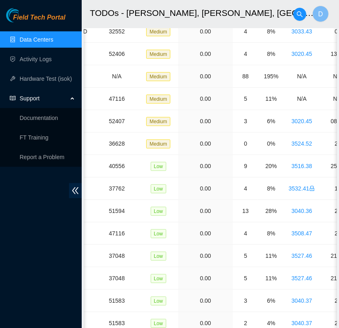
scroll to position [0, 152]
